Goal: Task Accomplishment & Management: Manage account settings

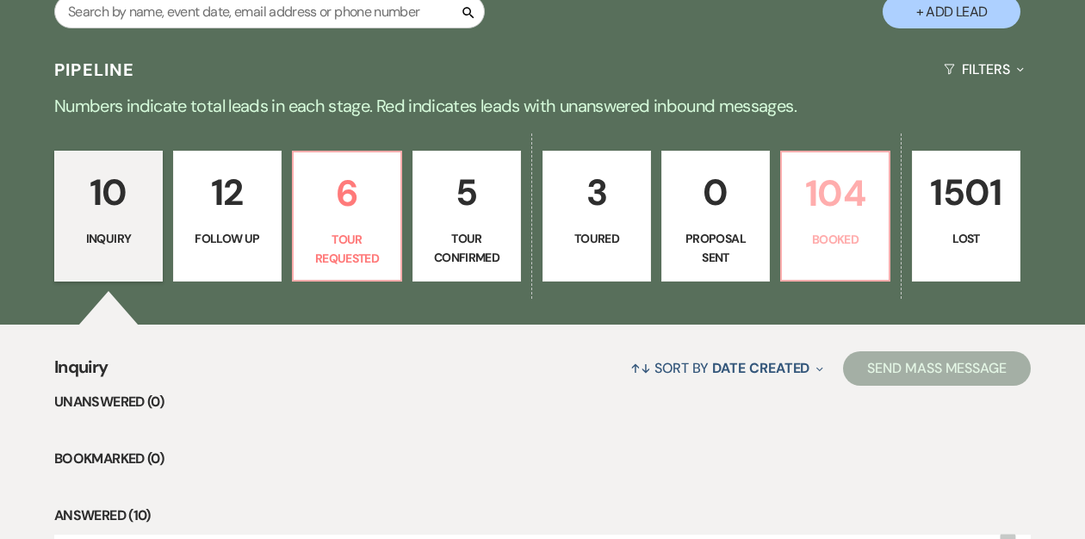
click at [840, 242] on p "Booked" at bounding box center [835, 239] width 86 height 19
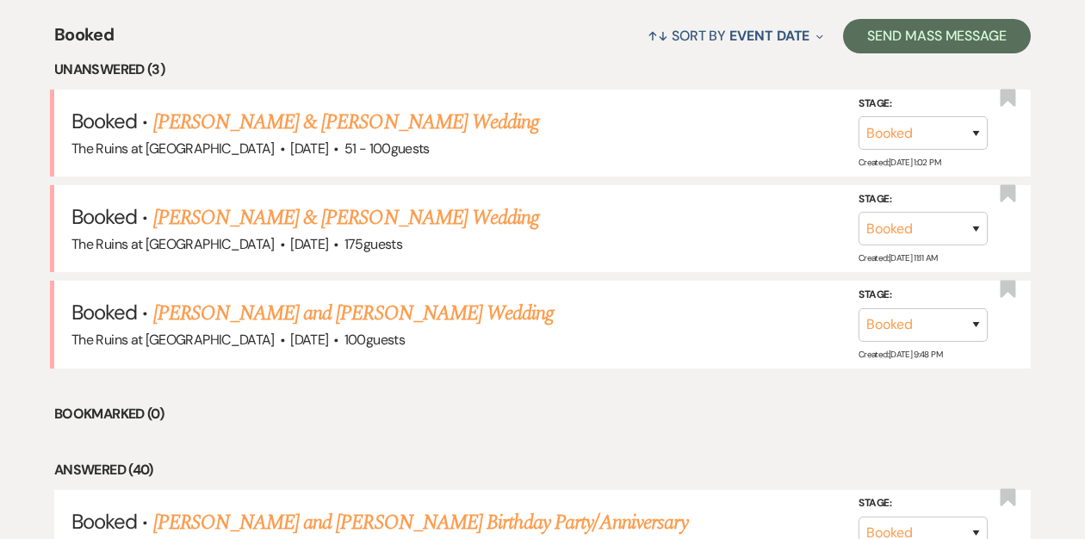
scroll to position [677, 0]
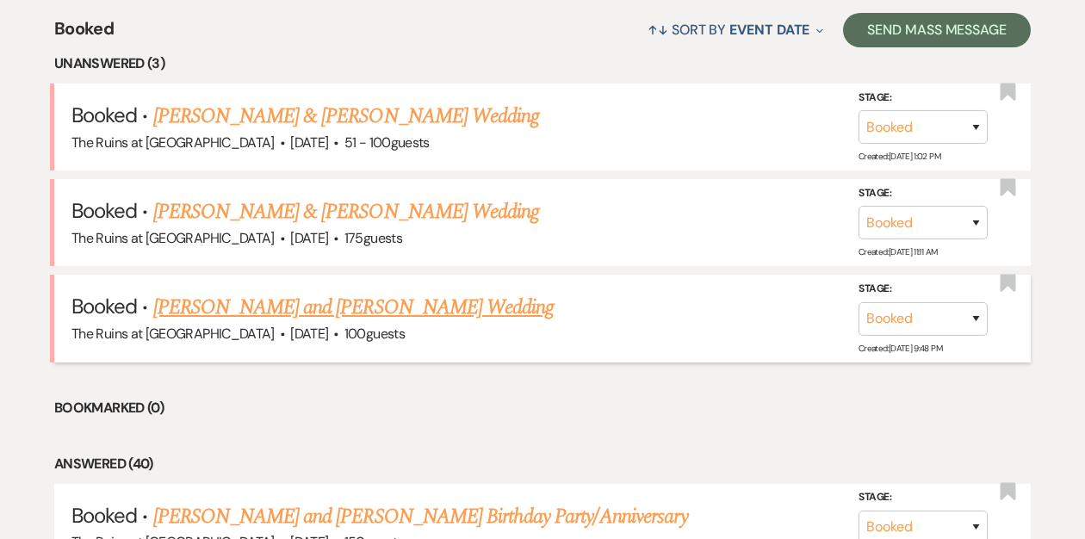
click at [259, 311] on link "Clara Marra and Chris Schulz's Wedding" at bounding box center [353, 307] width 401 height 31
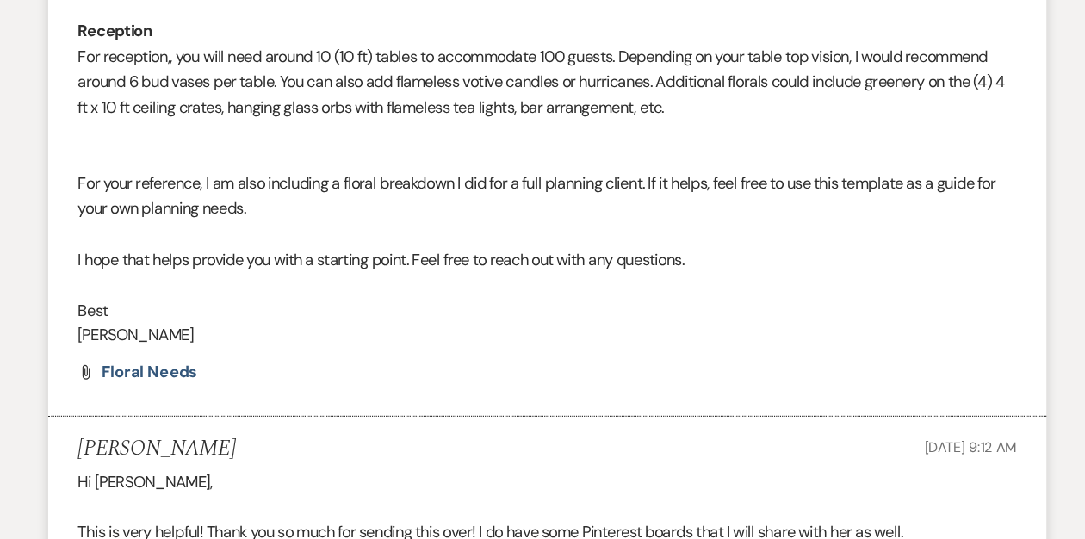
scroll to position [1829, 0]
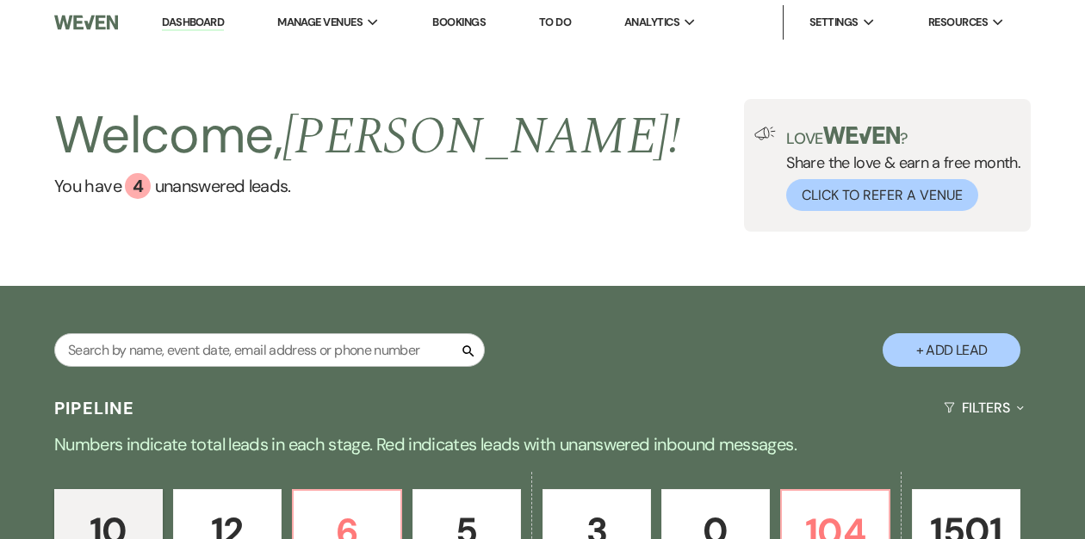
scroll to position [251, 0]
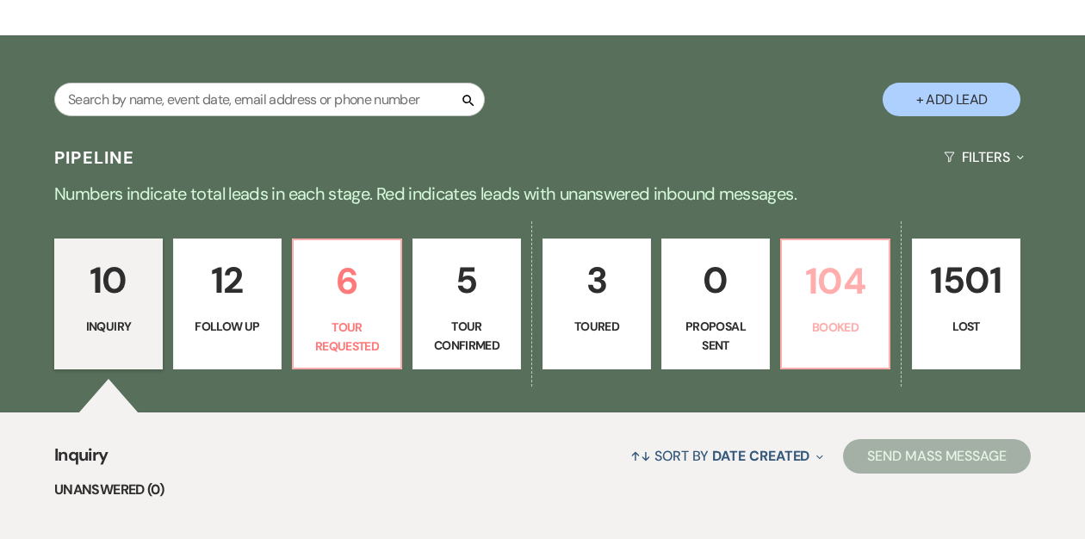
click at [840, 293] on p "104" at bounding box center [835, 281] width 86 height 58
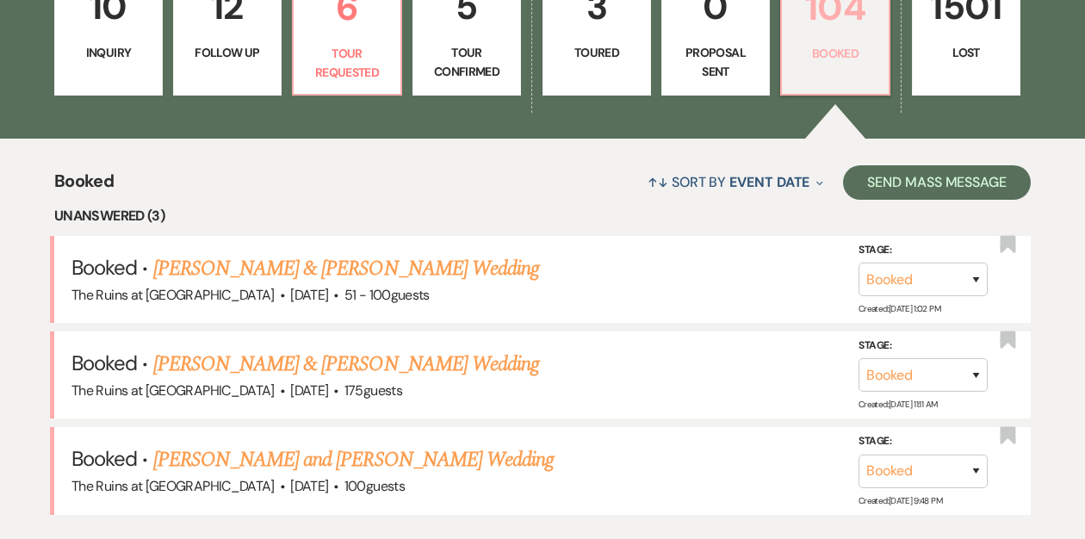
scroll to position [554, 0]
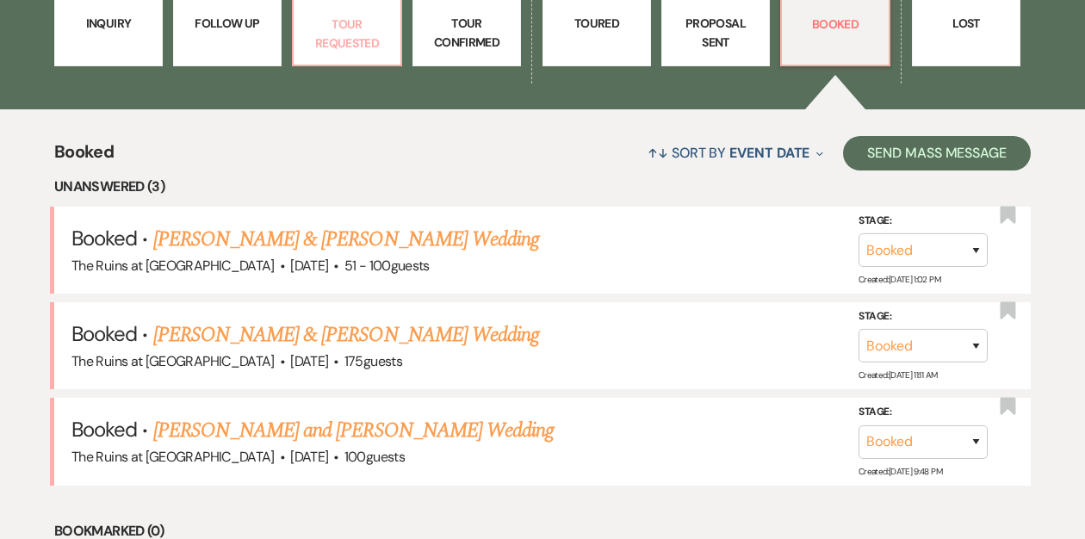
click at [347, 40] on p "Tour Requested" at bounding box center [347, 34] width 86 height 39
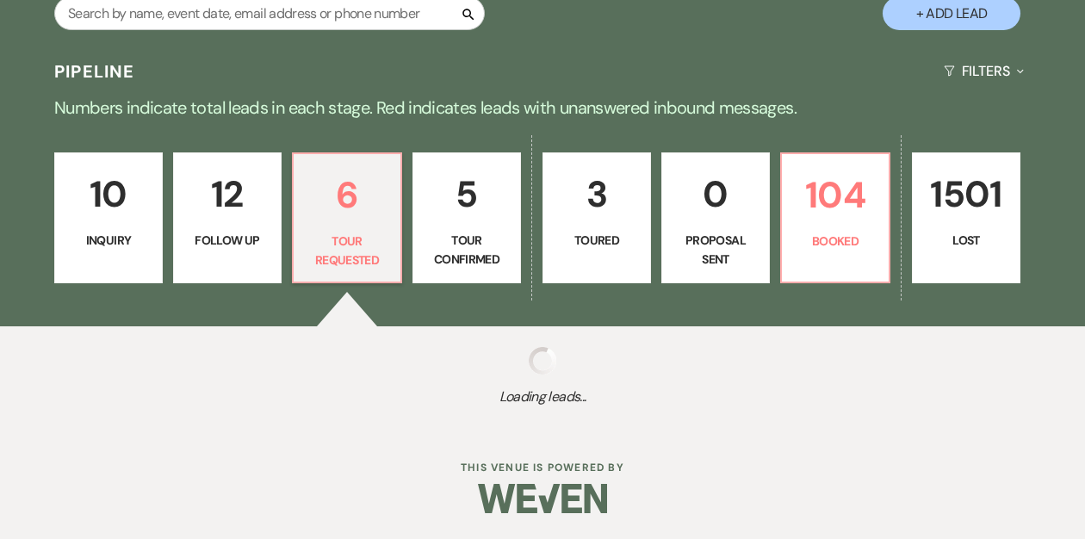
select select "2"
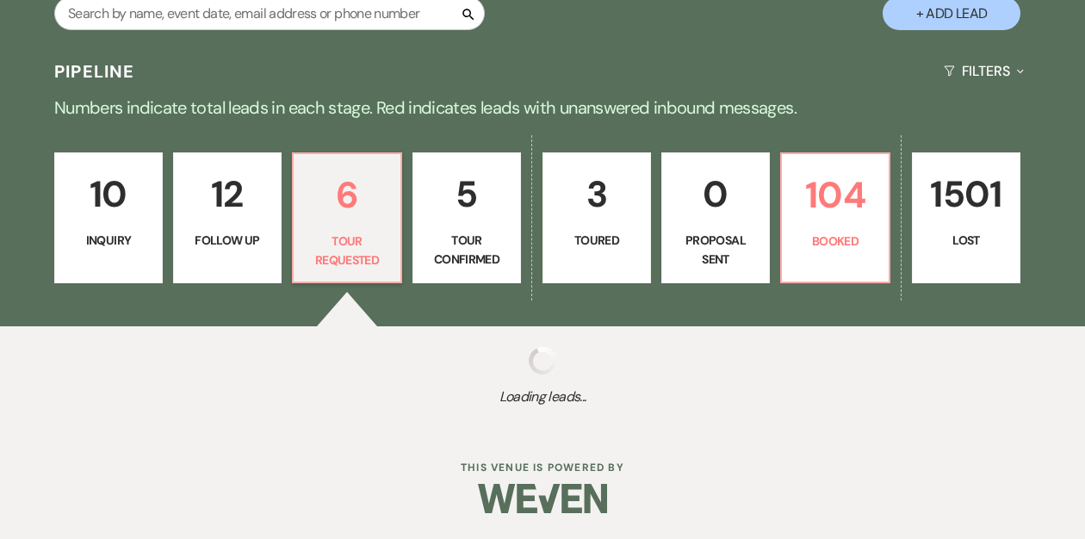
select select "2"
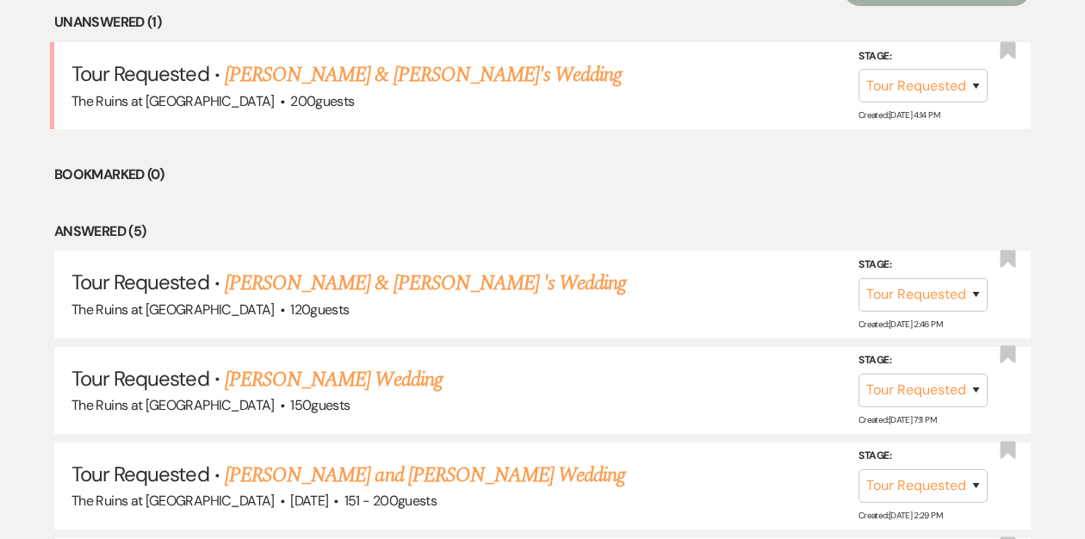
scroll to position [719, 0]
click at [338, 72] on link "Melessa Mott & Fiance's Wedding" at bounding box center [424, 74] width 398 height 31
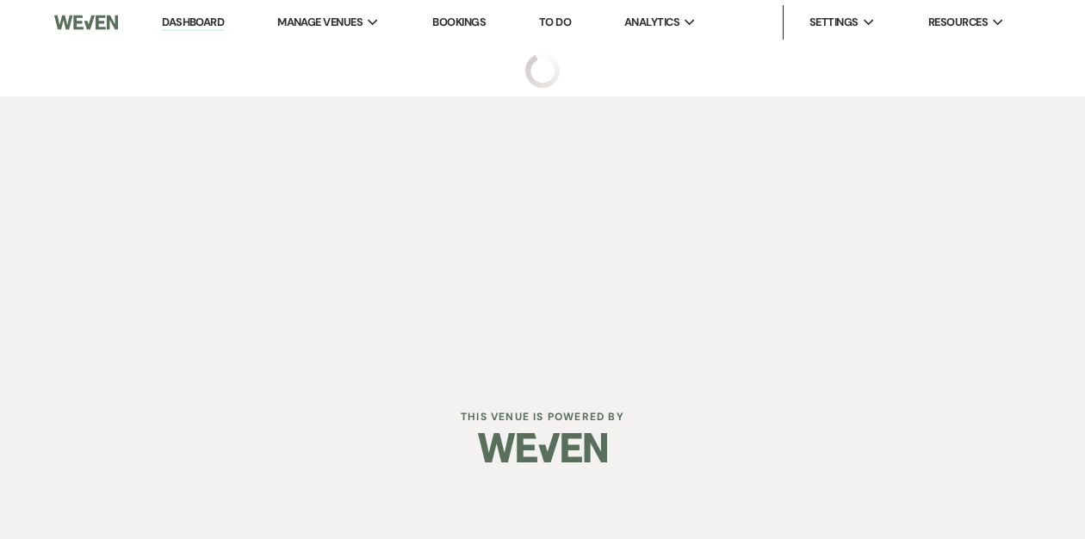
select select "2"
select select "6"
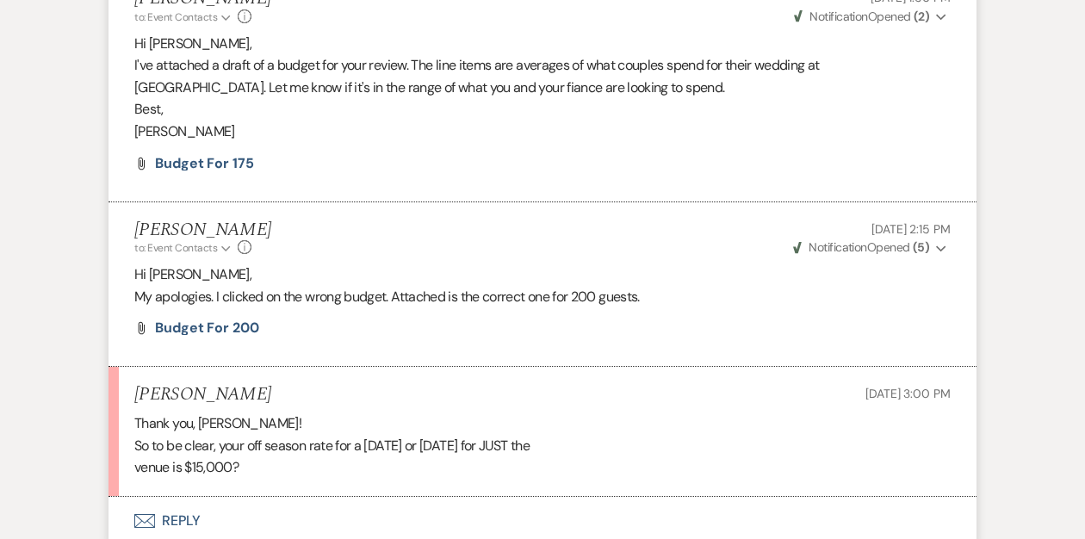
scroll to position [1821, 0]
